Goal: Task Accomplishment & Management: Use online tool/utility

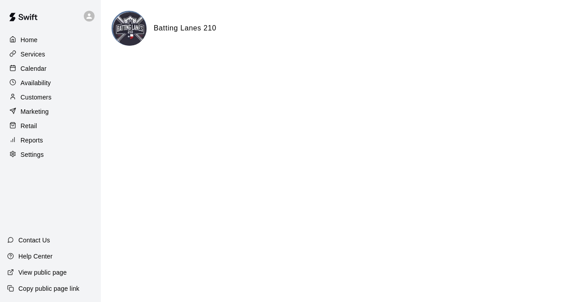
click at [37, 71] on p "Calendar" at bounding box center [34, 68] width 26 height 9
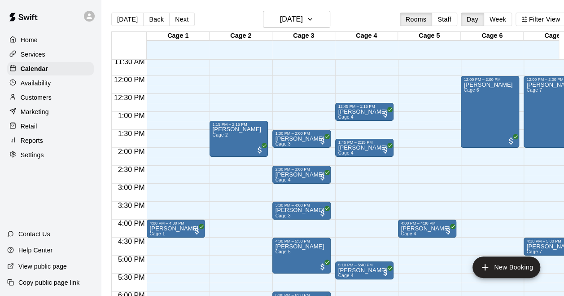
scroll to position [402, 0]
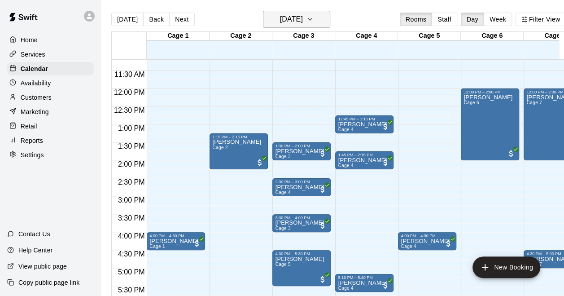
click at [303, 25] on h6 "[DATE]" at bounding box center [291, 19] width 23 height 13
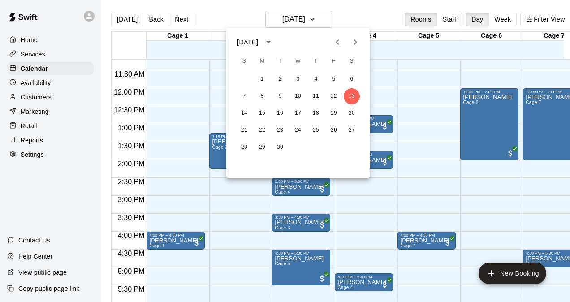
click at [300, 19] on div at bounding box center [285, 151] width 570 height 302
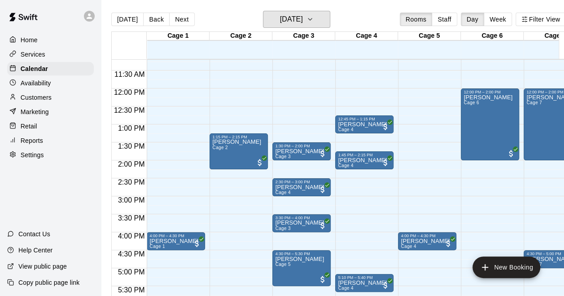
click at [300, 19] on h6 "[DATE]" at bounding box center [291, 19] width 23 height 13
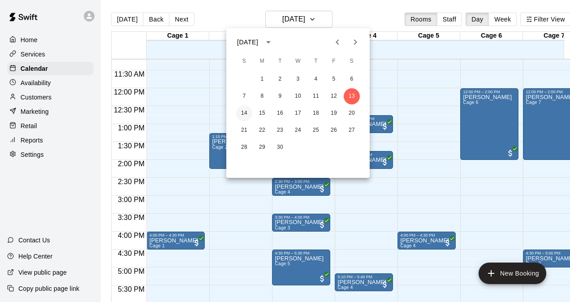
click at [242, 113] on button "14" at bounding box center [244, 113] width 16 height 16
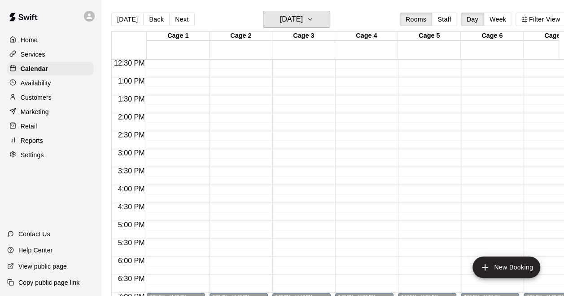
scroll to position [447, 0]
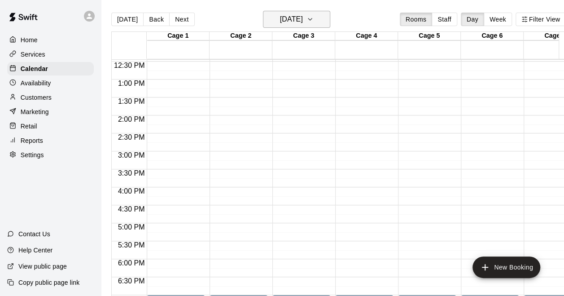
click at [303, 20] on h6 "[DATE]" at bounding box center [291, 19] width 23 height 13
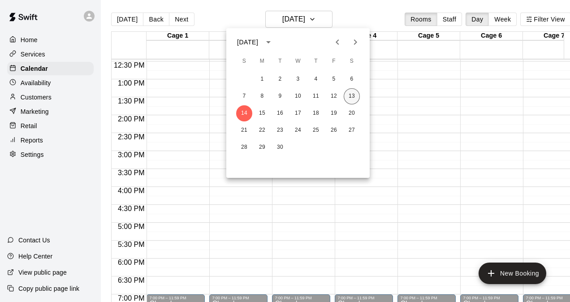
click at [356, 96] on button "13" at bounding box center [352, 96] width 16 height 16
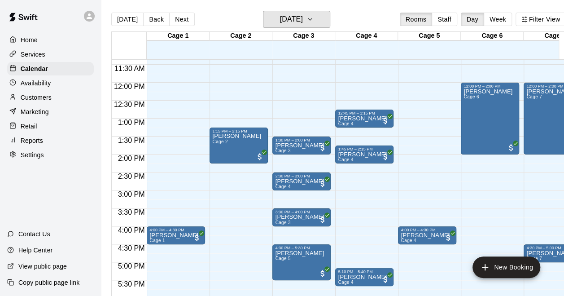
scroll to position [357, 0]
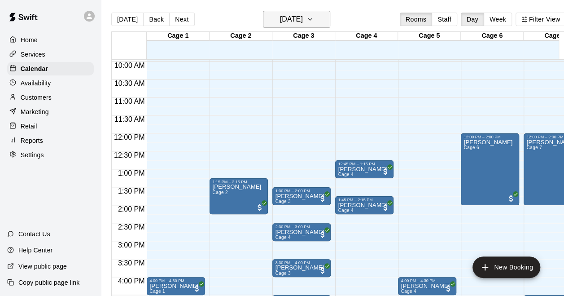
click at [292, 15] on h6 "[DATE]" at bounding box center [291, 19] width 23 height 13
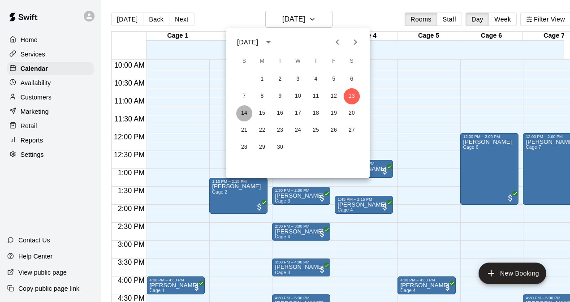
click at [242, 114] on button "14" at bounding box center [244, 113] width 16 height 16
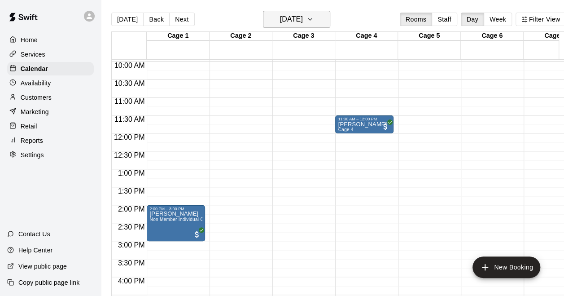
click at [299, 17] on h6 "[DATE]" at bounding box center [291, 19] width 23 height 13
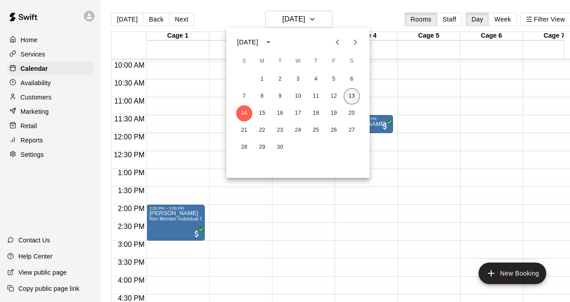
click at [354, 95] on button "13" at bounding box center [352, 96] width 16 height 16
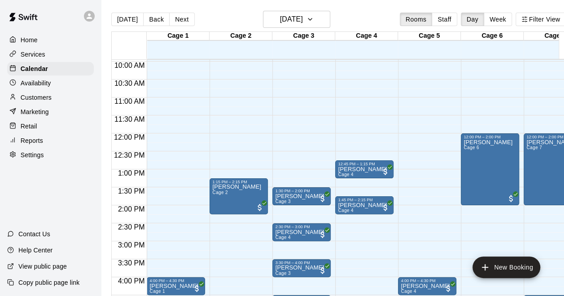
click at [39, 144] on p "Reports" at bounding box center [32, 140] width 22 height 9
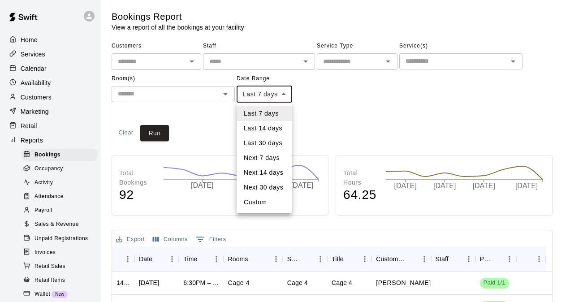
click at [264, 94] on body "Home Services Calendar Availability Customers Marketing Retail Reports Bookings…" at bounding box center [285, 274] width 570 height 548
click at [261, 95] on div at bounding box center [285, 151] width 570 height 302
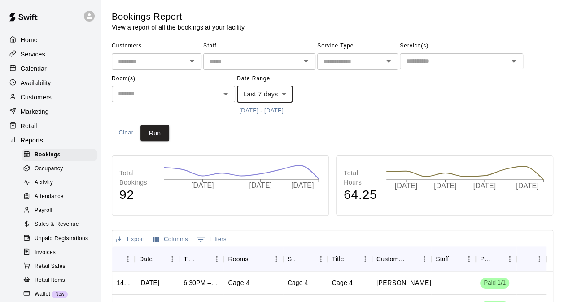
click at [260, 111] on button "[DATE] - [DATE]" at bounding box center [261, 111] width 49 height 14
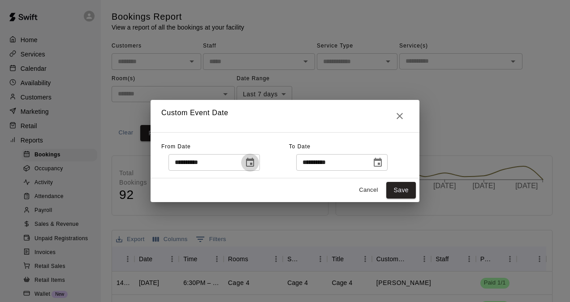
click at [256, 162] on icon "Choose date, selected date is Sep 6, 2025" at bounding box center [250, 162] width 11 height 11
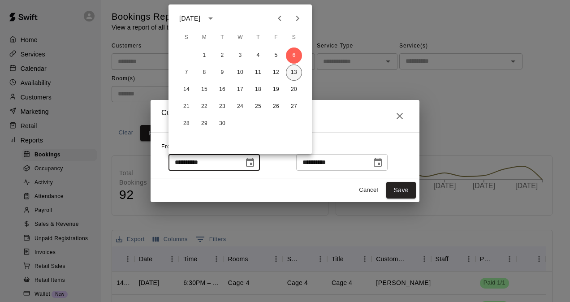
click at [296, 69] on button "13" at bounding box center [294, 73] width 16 height 16
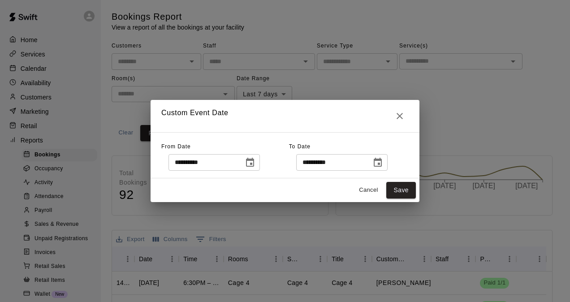
type input "**********"
click at [408, 188] on button "Save" at bounding box center [402, 190] width 30 height 17
type input "******"
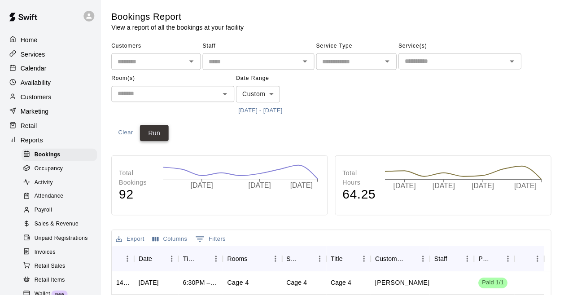
click at [152, 134] on button "Run" at bounding box center [154, 133] width 29 height 17
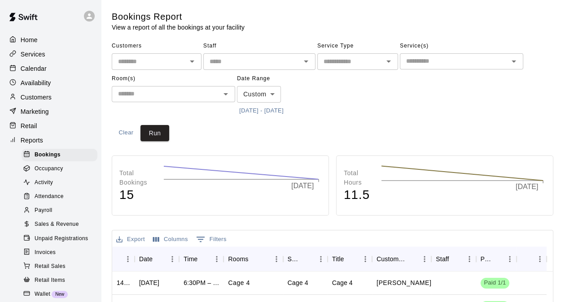
click at [52, 229] on span "Sales & Revenue" at bounding box center [57, 224] width 44 height 9
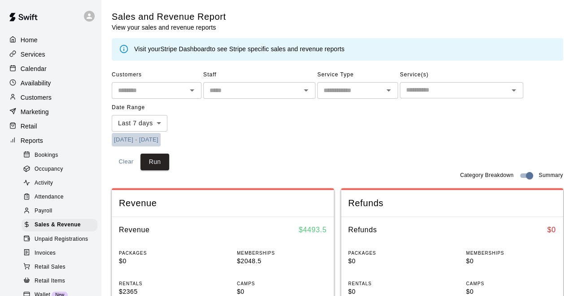
click at [143, 143] on button "[DATE] - [DATE]" at bounding box center [136, 140] width 49 height 14
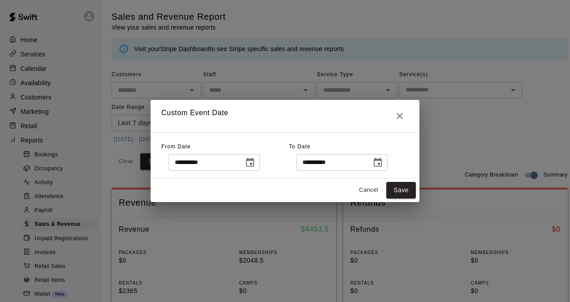
click at [256, 168] on icon "Choose date, selected date is Sep 6, 2025" at bounding box center [250, 162] width 11 height 11
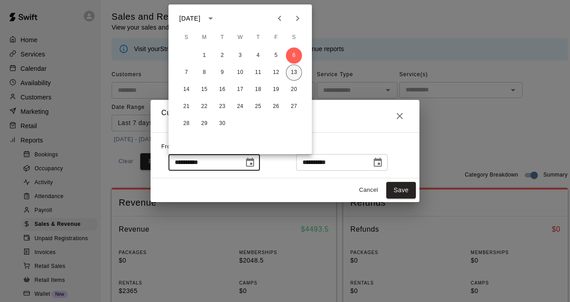
click at [296, 72] on button "13" at bounding box center [294, 73] width 16 height 16
type input "**********"
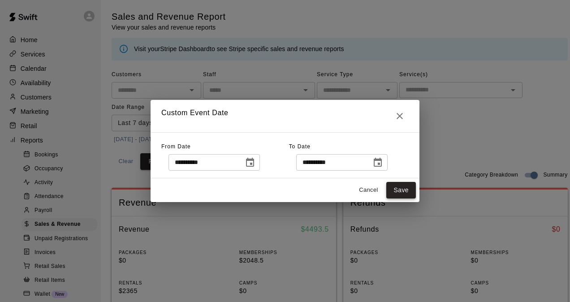
click at [403, 188] on button "Save" at bounding box center [402, 190] width 30 height 17
type input "******"
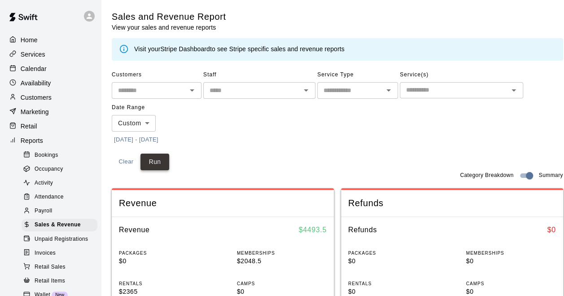
click at [160, 158] on button "Run" at bounding box center [154, 161] width 29 height 17
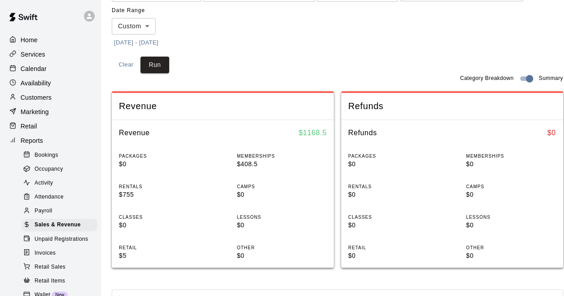
scroll to position [45, 0]
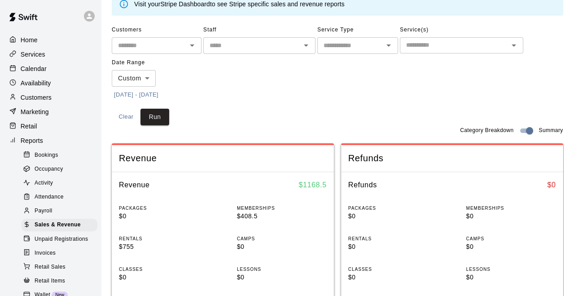
click at [161, 94] on button "[DATE] - [DATE]" at bounding box center [136, 95] width 49 height 14
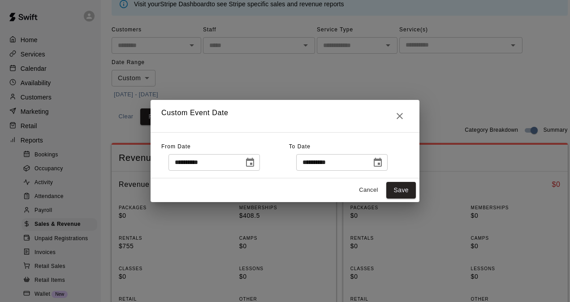
click at [254, 160] on icon "Choose date, selected date is Sep 13, 2025" at bounding box center [250, 162] width 8 height 9
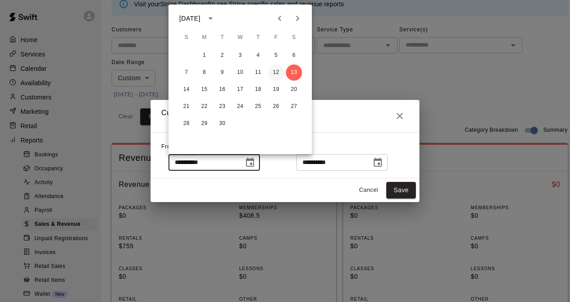
click at [280, 69] on button "12" at bounding box center [276, 73] width 16 height 16
type input "**********"
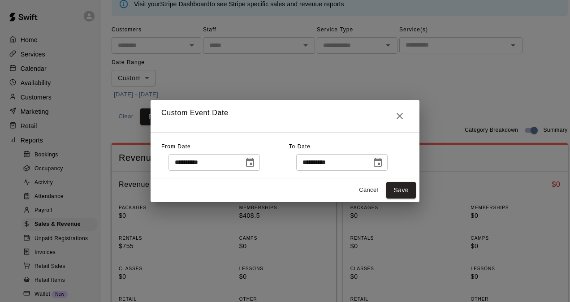
click at [384, 157] on button "Choose date, selected date is Sep 13, 2025" at bounding box center [378, 163] width 18 height 18
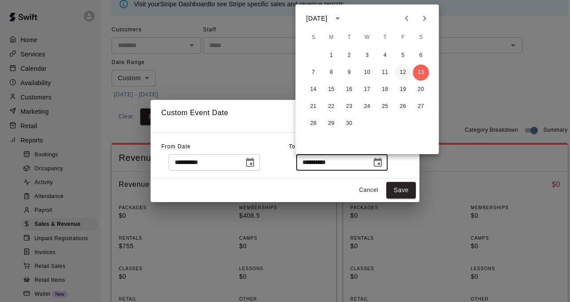
click at [403, 71] on button "12" at bounding box center [403, 73] width 16 height 16
type input "**********"
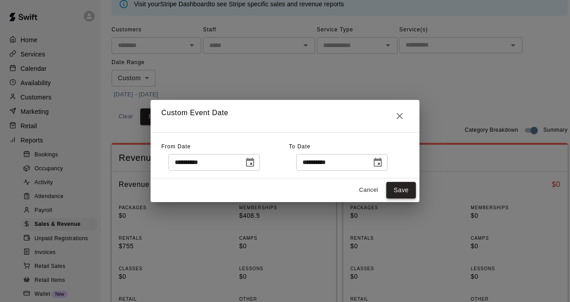
click at [401, 191] on button "Save" at bounding box center [402, 190] width 30 height 17
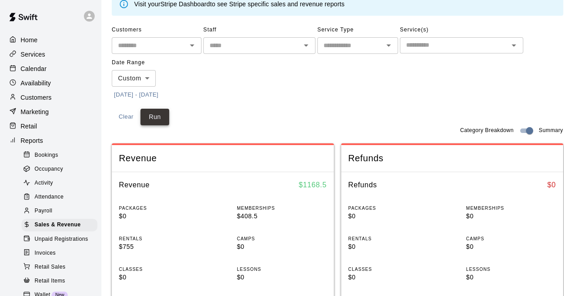
click at [154, 110] on button "Run" at bounding box center [154, 117] width 29 height 17
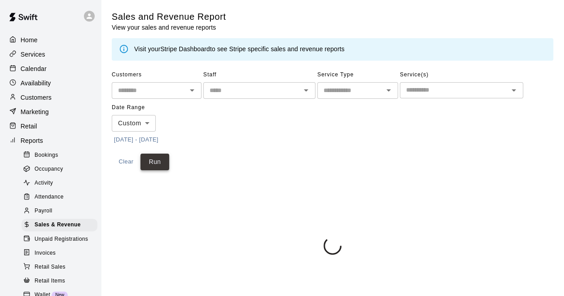
scroll to position [0, 0]
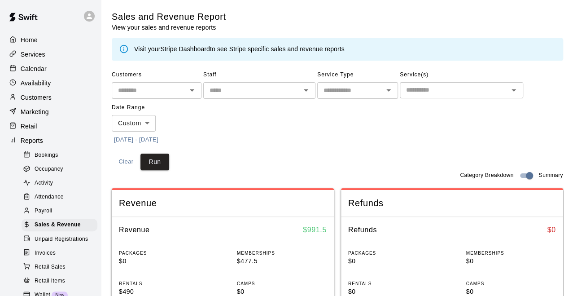
click at [157, 139] on button "[DATE] - [DATE]" at bounding box center [136, 140] width 49 height 14
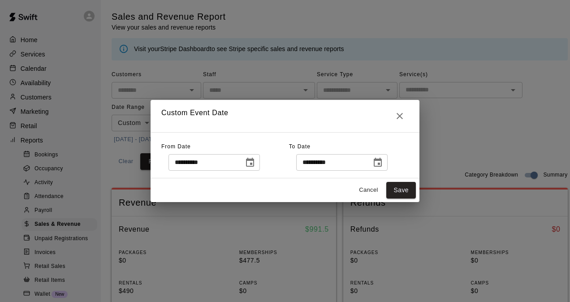
click at [256, 167] on icon "Choose date, selected date is Sep 12, 2025" at bounding box center [250, 162] width 11 height 11
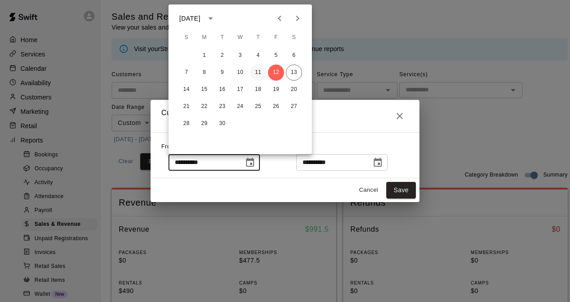
click at [259, 73] on button "11" at bounding box center [258, 73] width 16 height 16
type input "**********"
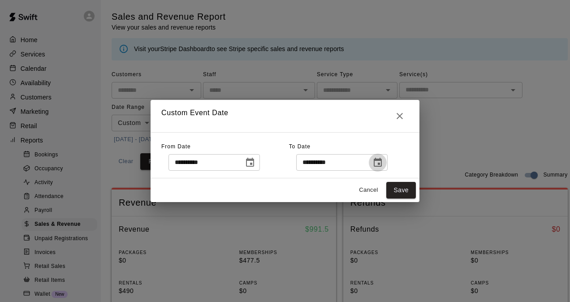
click at [382, 160] on icon "Choose date, selected date is Sep 12, 2025" at bounding box center [378, 162] width 8 height 9
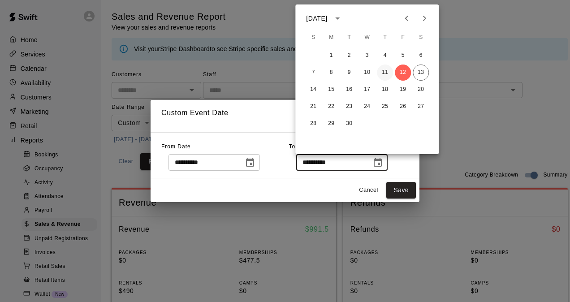
click at [388, 71] on button "11" at bounding box center [385, 73] width 16 height 16
type input "**********"
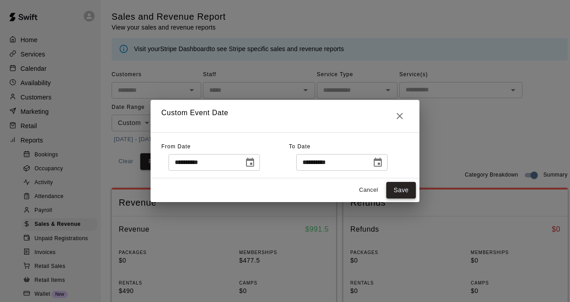
click at [406, 190] on button "Save" at bounding box center [402, 190] width 30 height 17
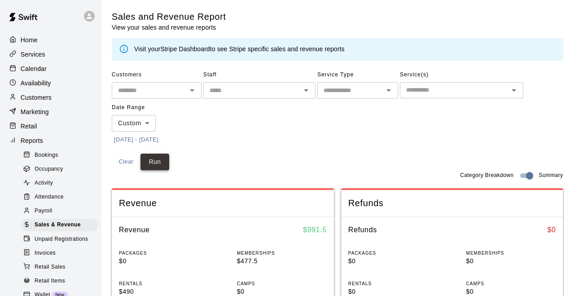
click at [160, 157] on button "Run" at bounding box center [154, 161] width 29 height 17
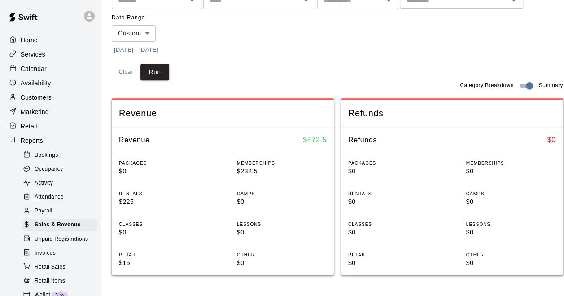
scroll to position [45, 0]
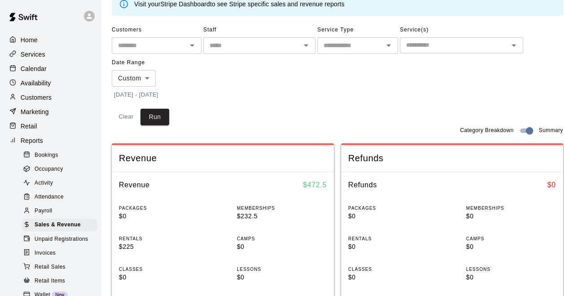
click at [156, 91] on button "[DATE] - [DATE]" at bounding box center [136, 95] width 49 height 14
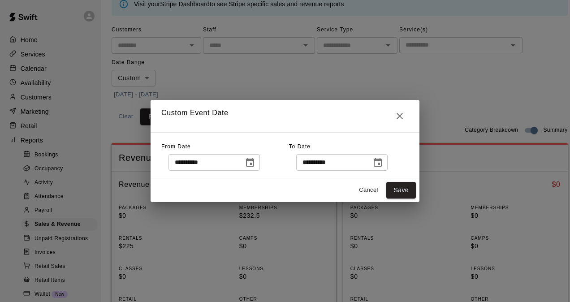
click at [254, 160] on icon "Choose date, selected date is Sep 11, 2025" at bounding box center [250, 162] width 8 height 9
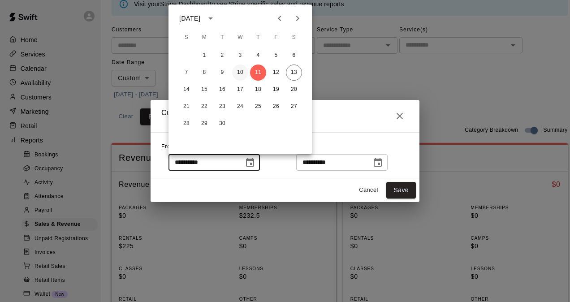
click at [243, 69] on button "10" at bounding box center [240, 73] width 16 height 16
type input "**********"
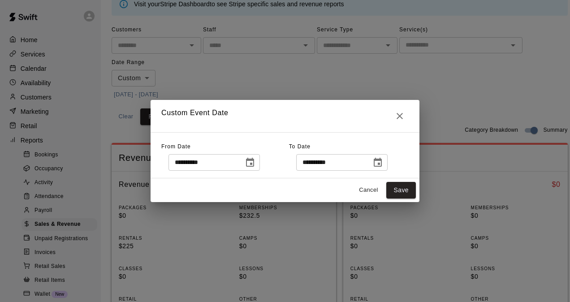
click at [383, 164] on icon "Choose date, selected date is Sep 11, 2025" at bounding box center [378, 162] width 11 height 11
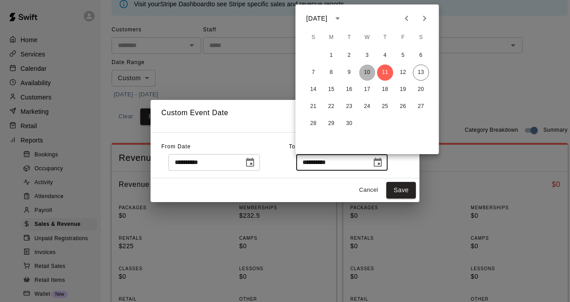
click at [369, 72] on button "10" at bounding box center [367, 73] width 16 height 16
type input "**********"
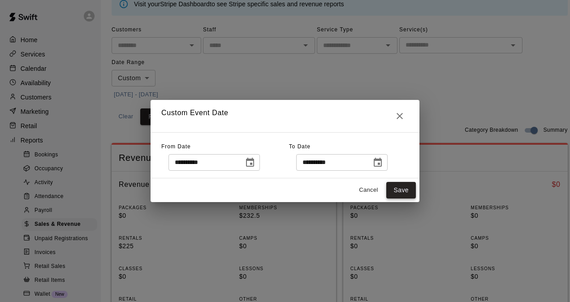
click at [403, 185] on button "Save" at bounding box center [402, 190] width 30 height 17
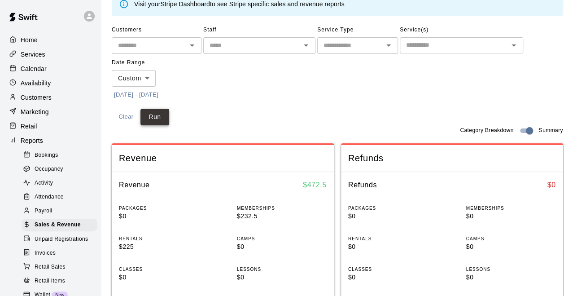
click at [160, 117] on button "Run" at bounding box center [154, 117] width 29 height 17
click at [155, 96] on button "[DATE] - [DATE]" at bounding box center [136, 95] width 49 height 14
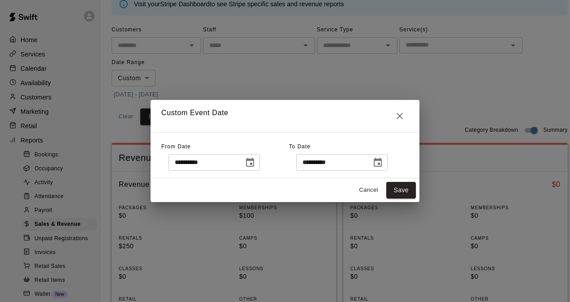
click at [256, 165] on icon "Choose date, selected date is Sep 10, 2025" at bounding box center [250, 162] width 11 height 11
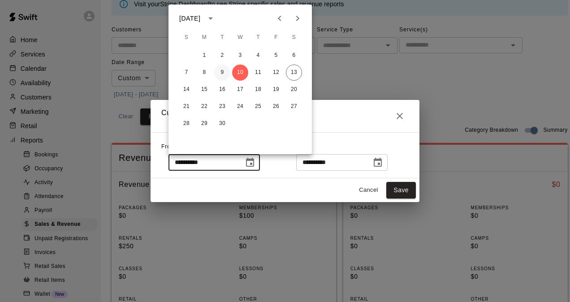
click at [222, 70] on button "9" at bounding box center [222, 73] width 16 height 16
type input "**********"
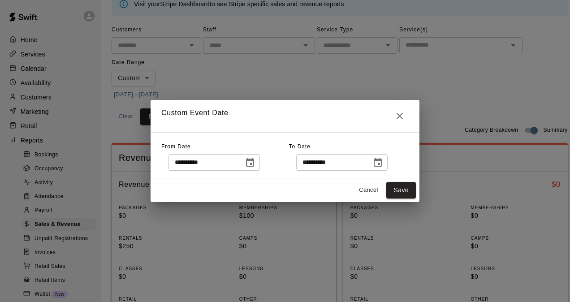
click at [382, 166] on icon "Choose date, selected date is Sep 10, 2025" at bounding box center [378, 162] width 8 height 9
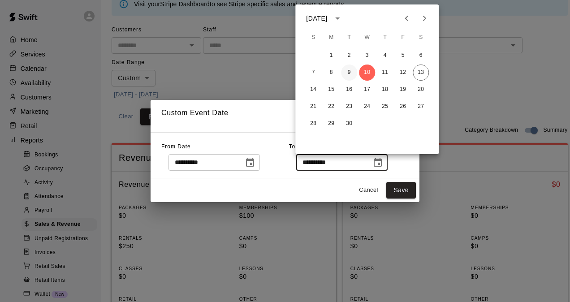
click at [352, 71] on button "9" at bounding box center [349, 73] width 16 height 16
type input "**********"
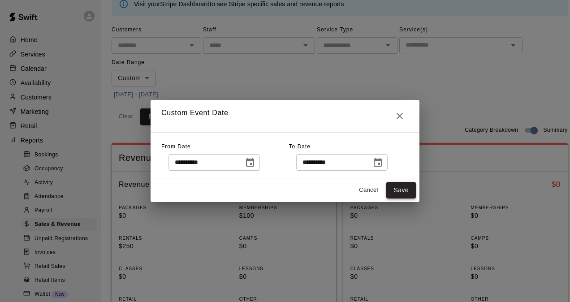
click at [400, 190] on button "Save" at bounding box center [402, 190] width 30 height 17
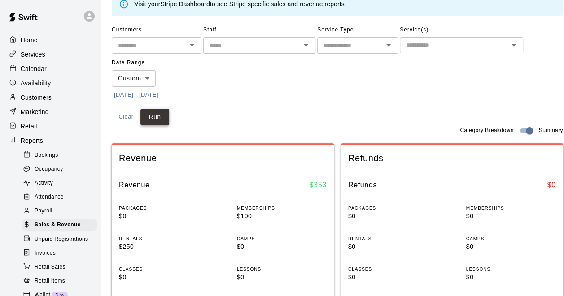
click at [165, 118] on button "Run" at bounding box center [154, 117] width 29 height 17
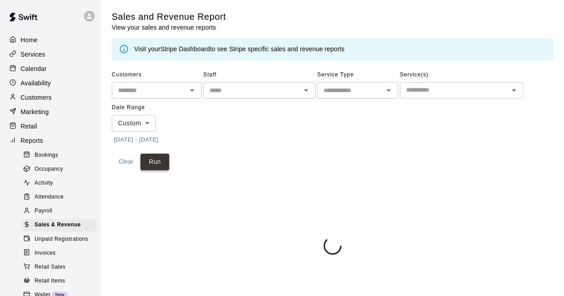
scroll to position [0, 0]
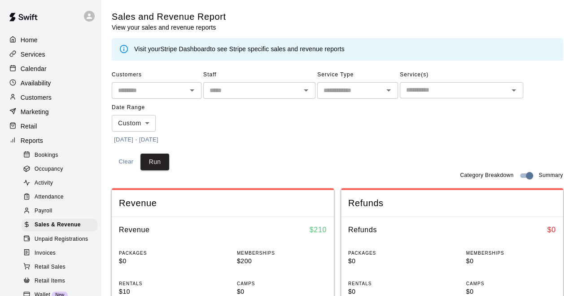
click at [157, 139] on button "[DATE] - [DATE]" at bounding box center [136, 140] width 49 height 14
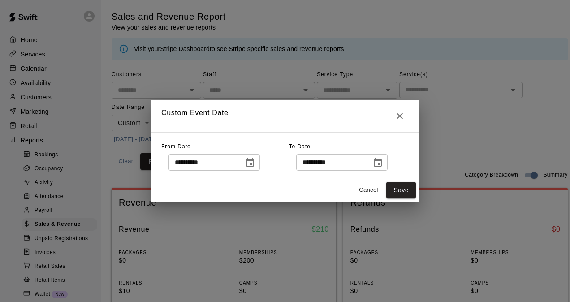
click at [256, 162] on icon "Choose date, selected date is Sep 9, 2025" at bounding box center [250, 162] width 11 height 11
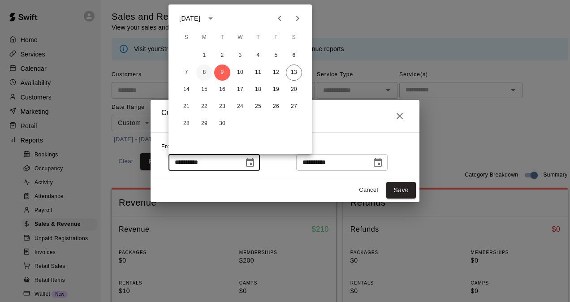
click at [208, 74] on button "8" at bounding box center [204, 73] width 16 height 16
type input "**********"
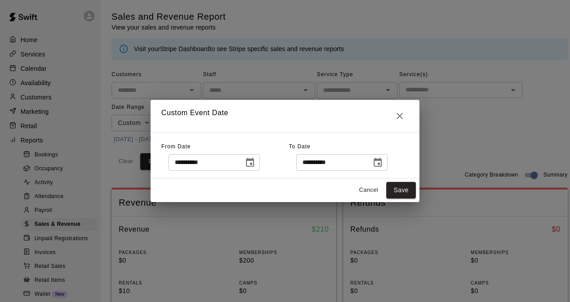
click at [382, 166] on icon "Choose date, selected date is Sep 9, 2025" at bounding box center [378, 162] width 8 height 9
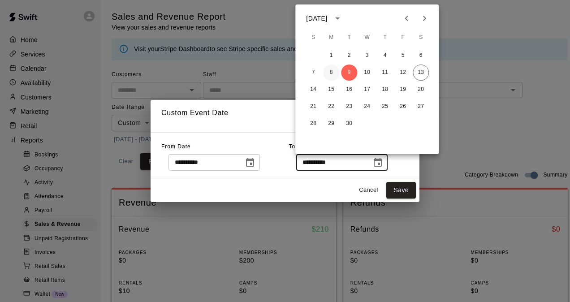
click at [329, 71] on button "8" at bounding box center [331, 73] width 16 height 16
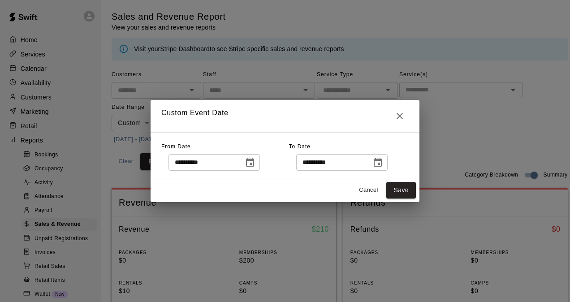
type input "**********"
click at [398, 187] on button "Save" at bounding box center [402, 190] width 30 height 17
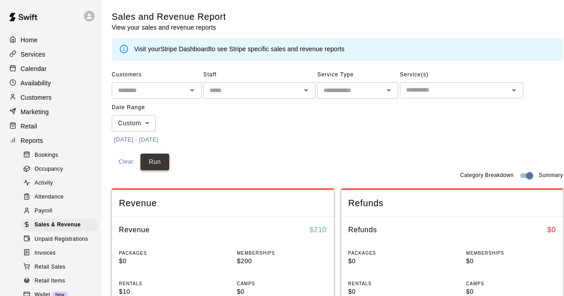
click at [152, 156] on button "Run" at bounding box center [154, 161] width 29 height 17
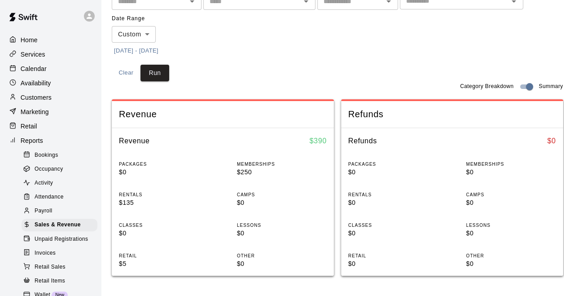
scroll to position [90, 0]
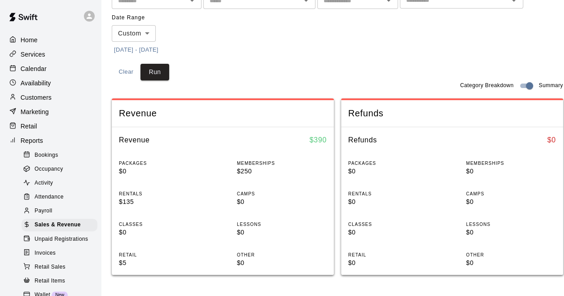
click at [157, 49] on button "[DATE] - [DATE]" at bounding box center [136, 50] width 49 height 14
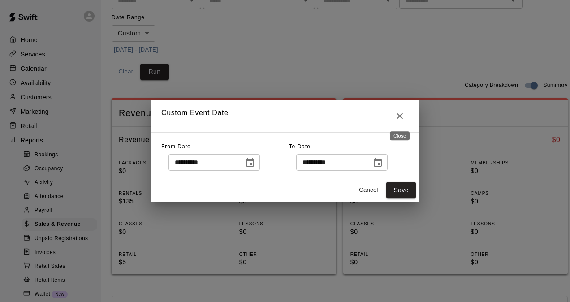
click at [402, 116] on icon "Close" at bounding box center [400, 116] width 11 height 11
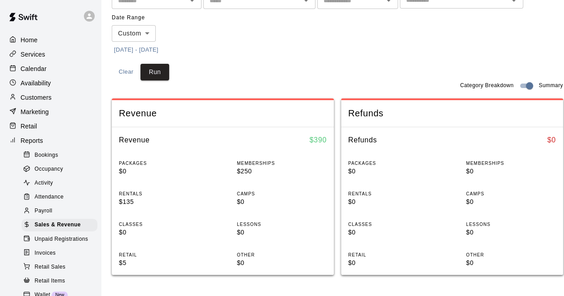
click at [135, 34] on body "Home Services Calendar Availability Customers Marketing Retail Reports Bookings…" at bounding box center [282, 261] width 564 height 703
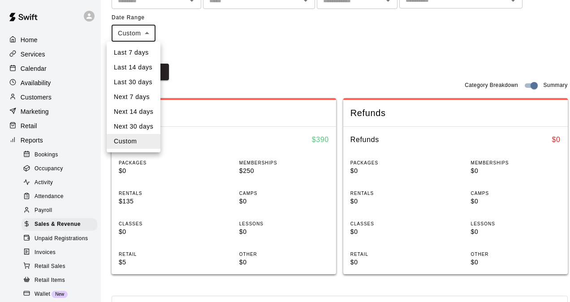
click at [136, 52] on li "Last 7 days" at bounding box center [134, 52] width 54 height 15
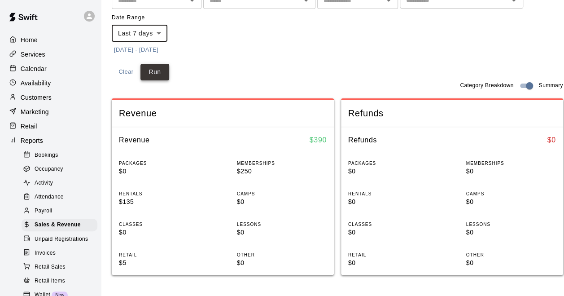
click at [160, 67] on button "Run" at bounding box center [154, 72] width 29 height 17
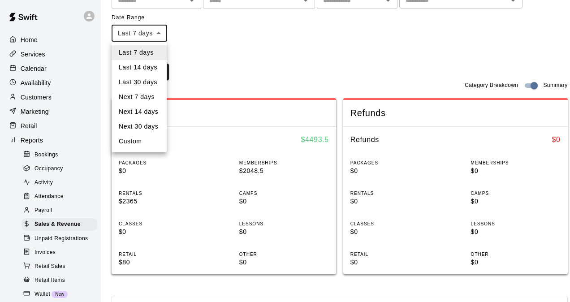
click at [151, 31] on body "Home Services Calendar Availability Customers Marketing Retail Reports Bookings…" at bounding box center [285, 261] width 570 height 703
click at [155, 112] on li "Next 14 days" at bounding box center [139, 111] width 55 height 15
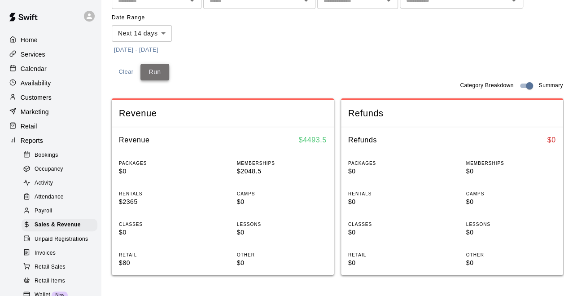
click at [158, 74] on button "Run" at bounding box center [154, 72] width 29 height 17
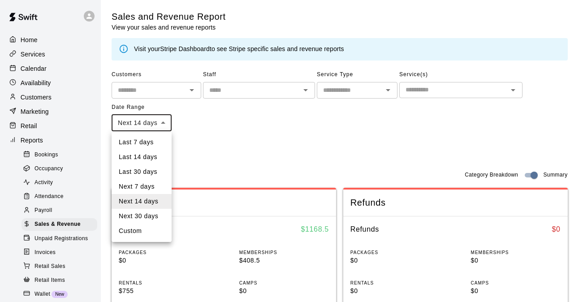
click at [157, 156] on li "Last 14 days" at bounding box center [142, 157] width 60 height 15
type input "******"
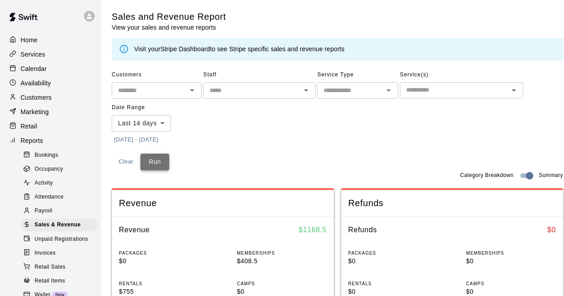
click at [157, 162] on button "Run" at bounding box center [154, 161] width 29 height 17
